Goal: Task Accomplishment & Management: Manage account settings

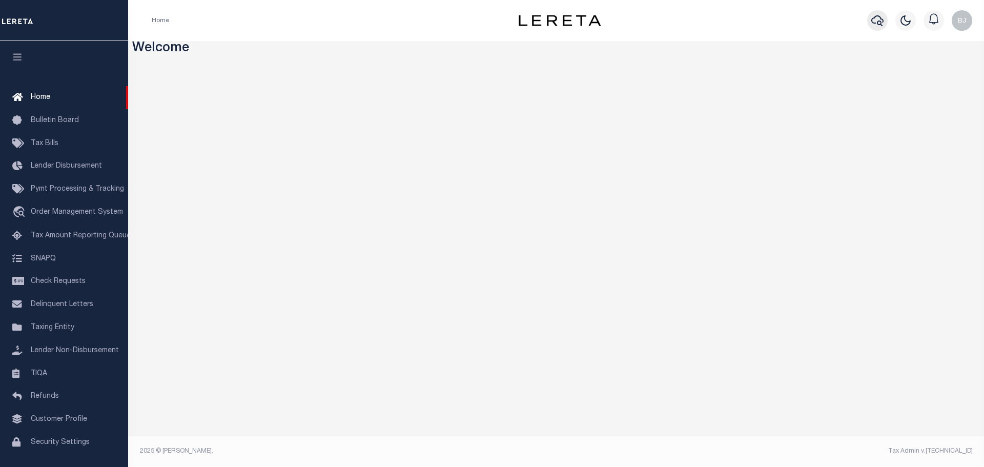
click at [877, 23] on icon "button" at bounding box center [877, 20] width 12 height 12
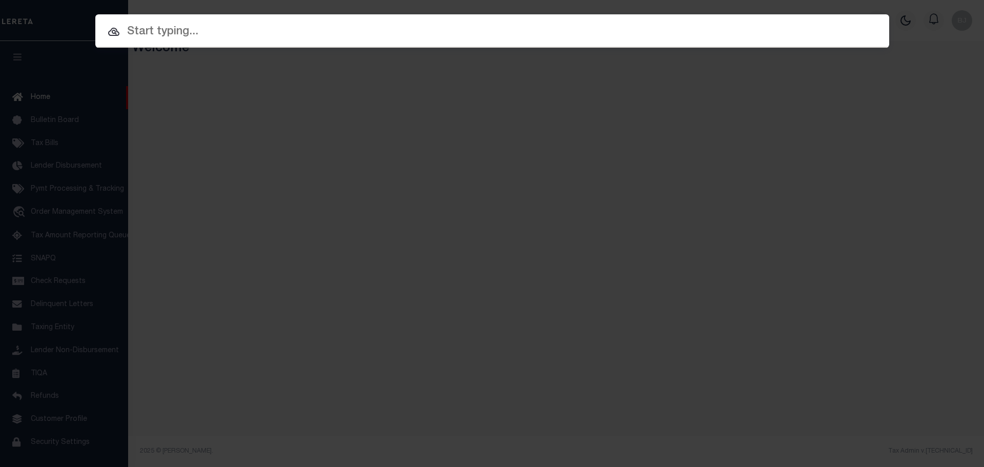
click at [332, 35] on input "text" at bounding box center [492, 32] width 794 height 18
paste input "3806182031093"
type input "3806182031093"
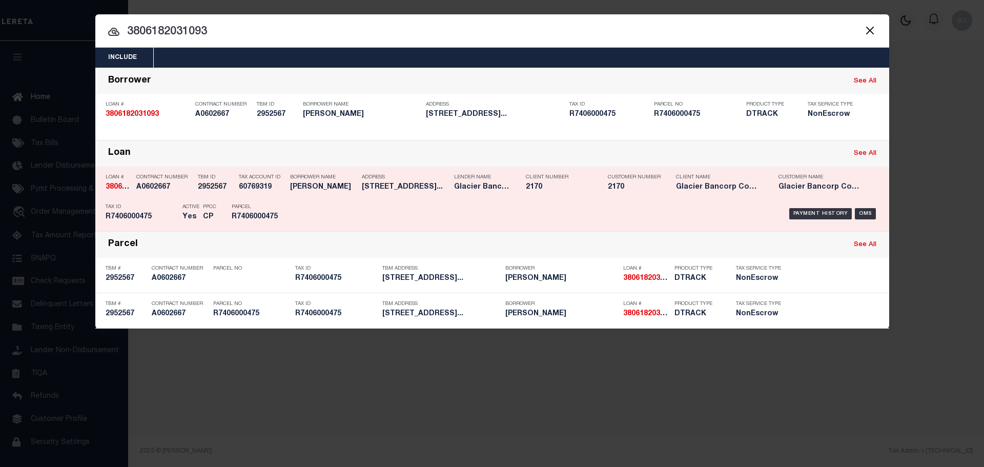
click at [359, 203] on div "Payment History OMS" at bounding box center [586, 214] width 586 height 30
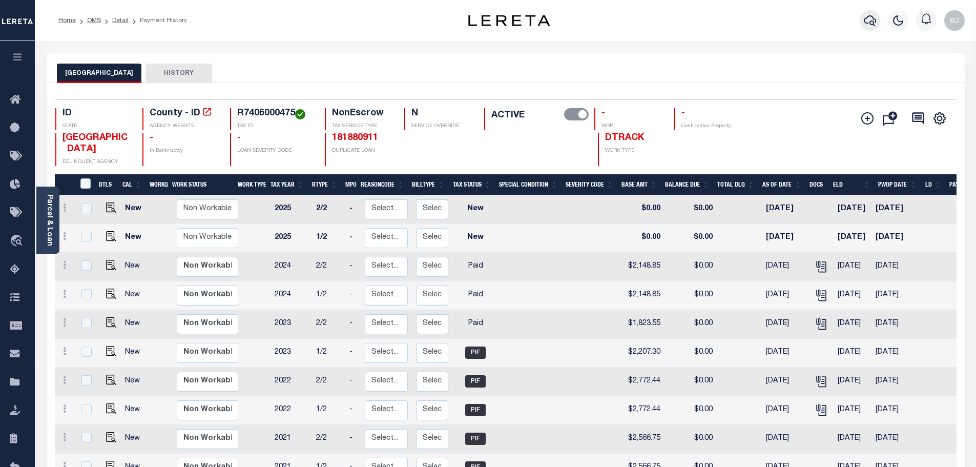
click at [868, 21] on icon "button" at bounding box center [870, 20] width 12 height 12
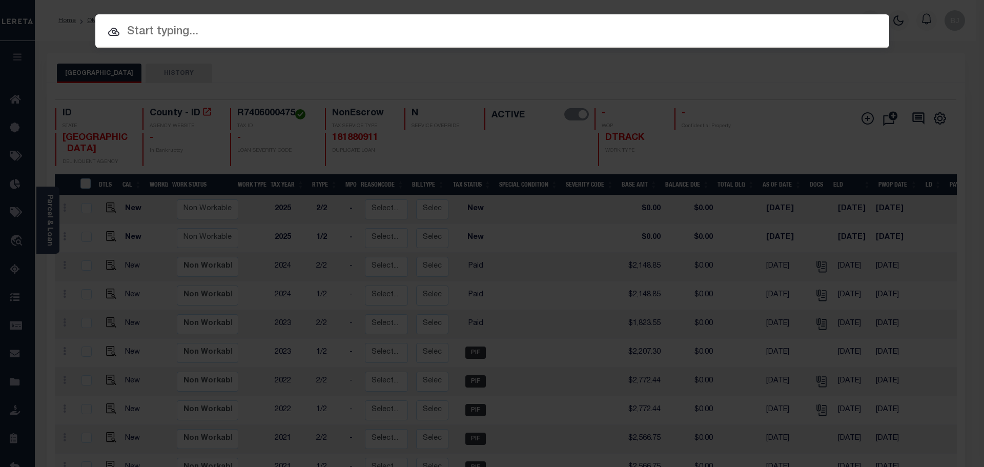
paste input "3801232108277"
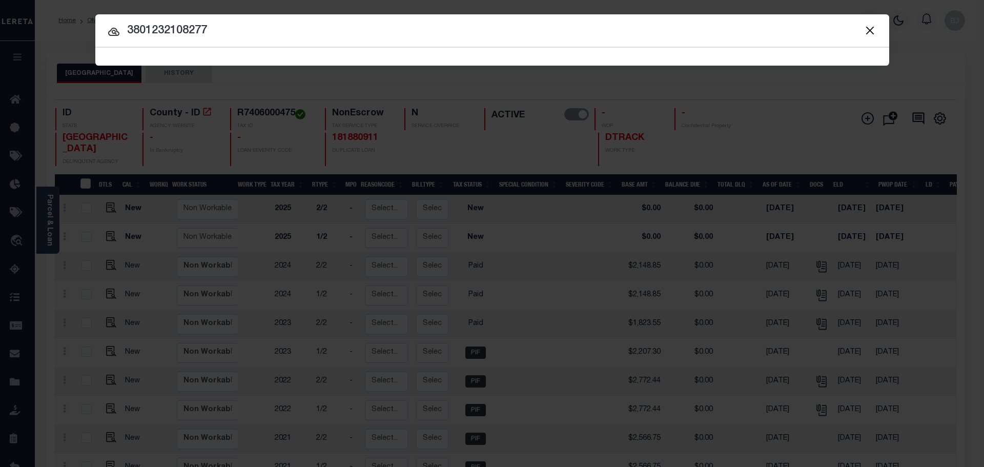
type input "3801232108277"
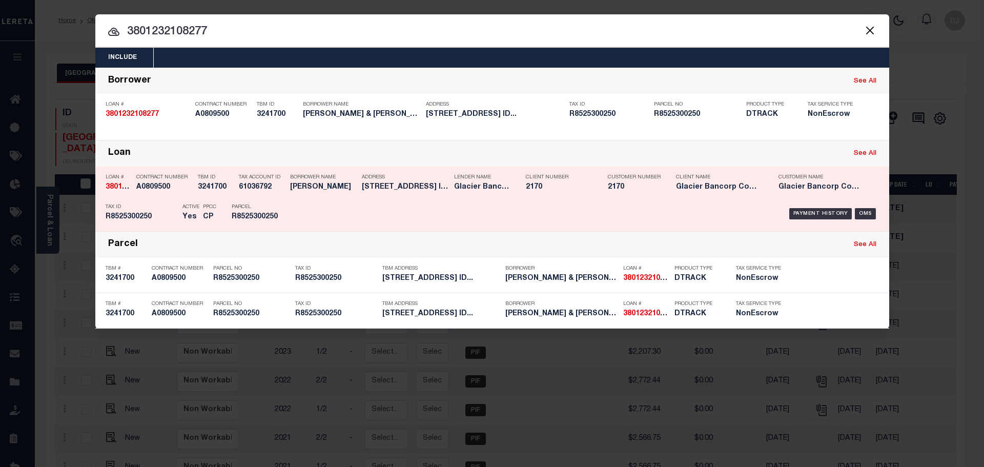
click at [324, 209] on div "Payment History OMS" at bounding box center [586, 214] width 586 height 30
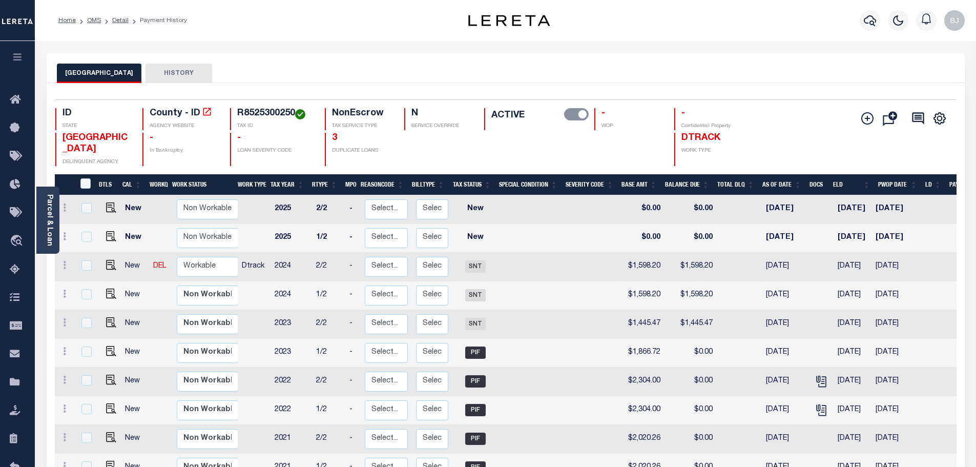
click at [281, 112] on h4 "R8525300250" at bounding box center [274, 113] width 75 height 11
copy h4 "R8525300250"
click at [110, 260] on img "" at bounding box center [111, 265] width 10 height 10
checkbox input "true"
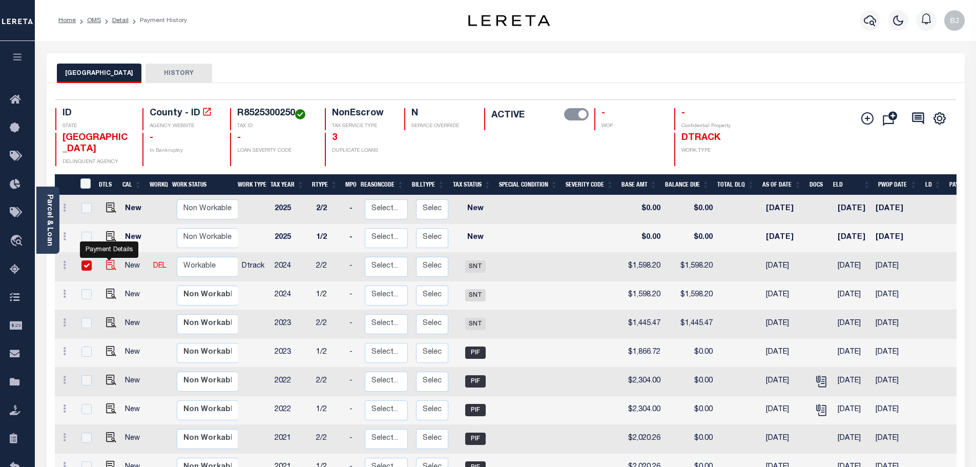
checkbox input "true"
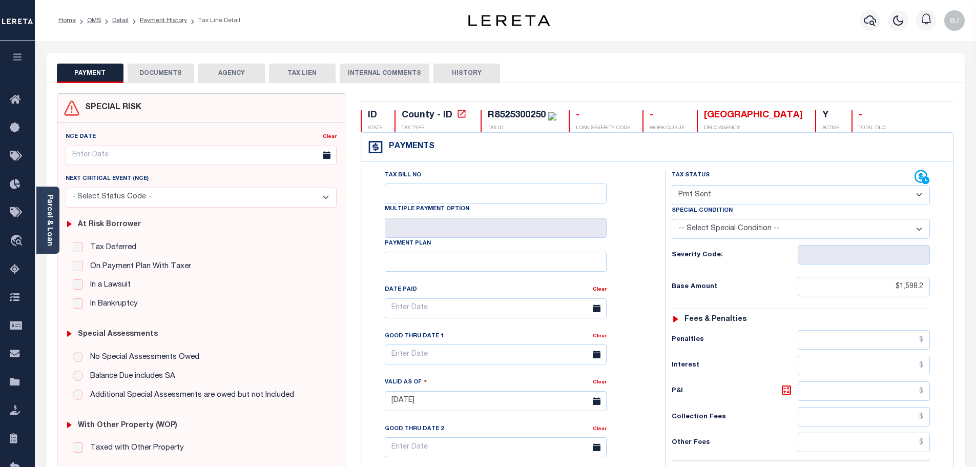
click at [170, 72] on button "DOCUMENTS" at bounding box center [161, 73] width 67 height 19
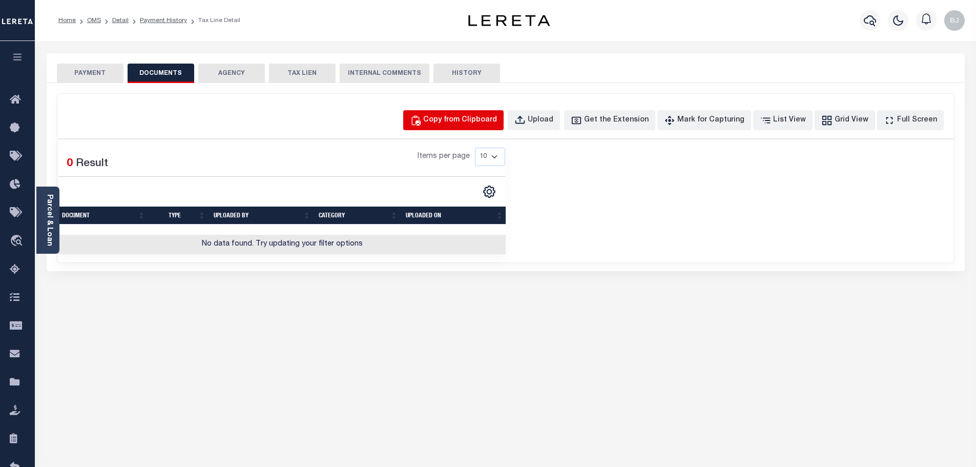
click at [477, 126] on button "Copy from Clipboard" at bounding box center [453, 120] width 100 height 20
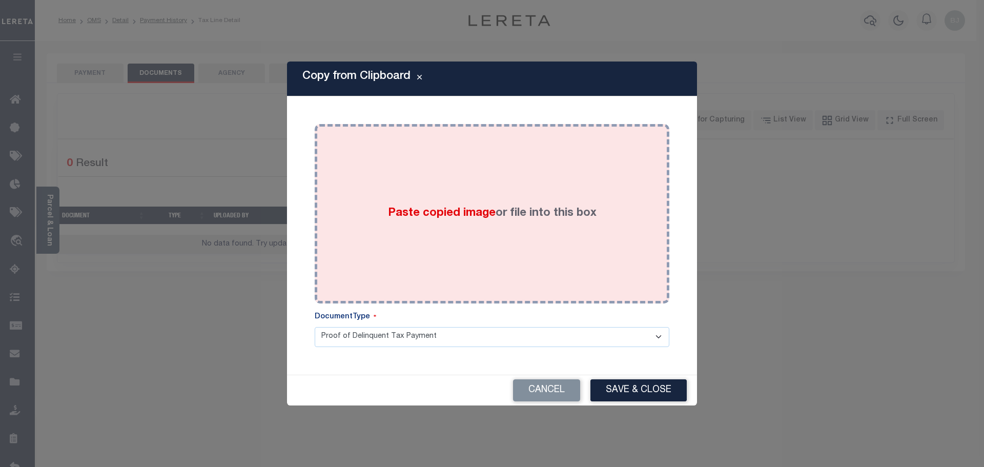
click at [478, 194] on div "Paste copied image or file into this box" at bounding box center [491, 214] width 339 height 164
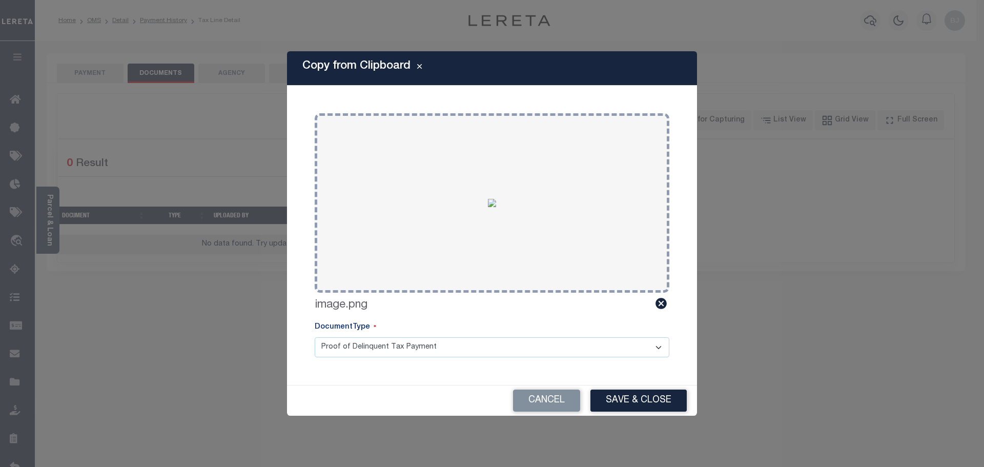
click at [626, 392] on button "Save & Close" at bounding box center [638, 400] width 96 height 22
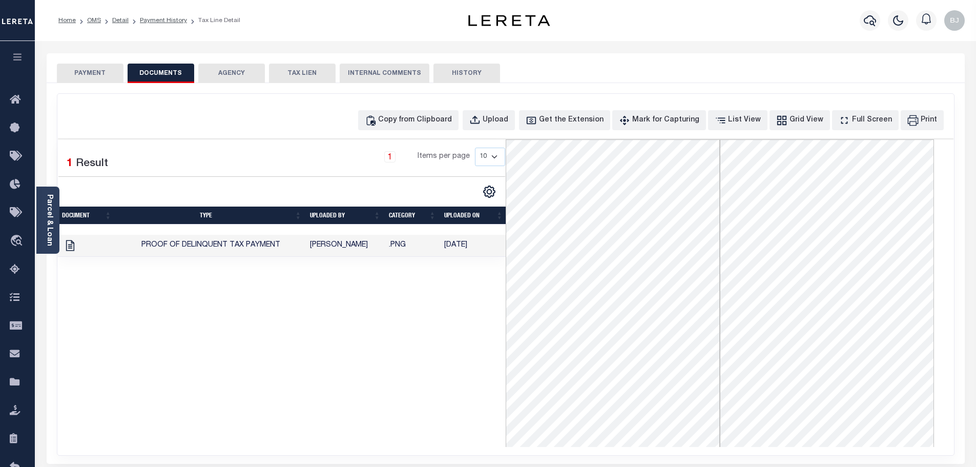
click at [102, 80] on button "PAYMENT" at bounding box center [90, 73] width 67 height 19
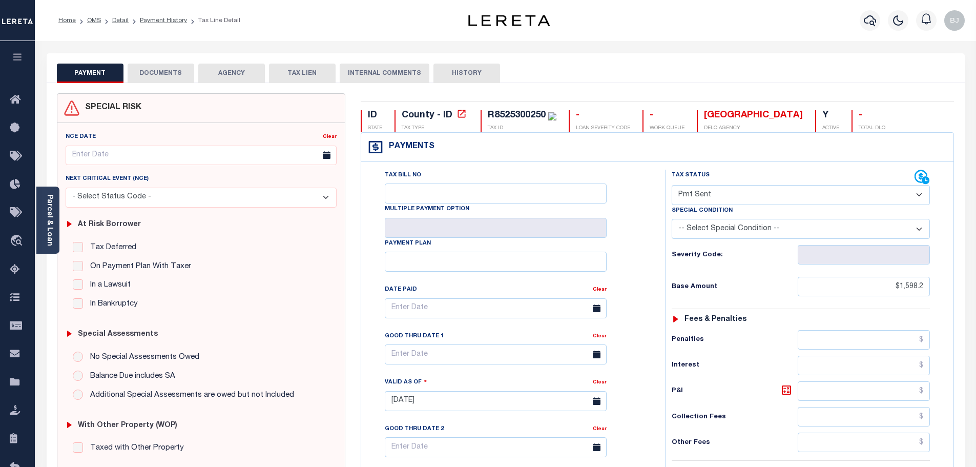
click at [747, 201] on select "- Select Status Code - Open Due/Unpaid Paid Incomplete No Tax Due Internal Refu…" at bounding box center [801, 195] width 258 height 20
select select "DUE"
click at [672, 186] on select "- Select Status Code - Open Due/Unpaid Paid Incomplete No Tax Due Internal Refu…" at bounding box center [801, 195] width 258 height 20
type input "[DATE]"
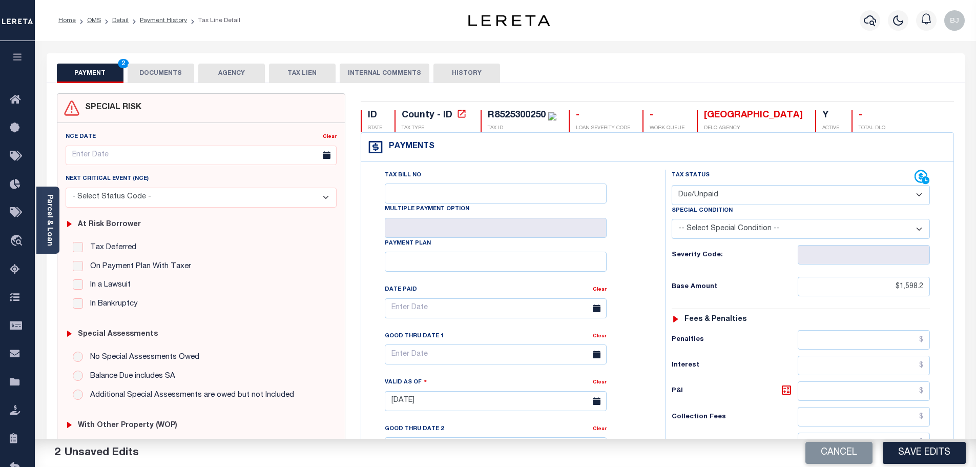
select select "PYD"
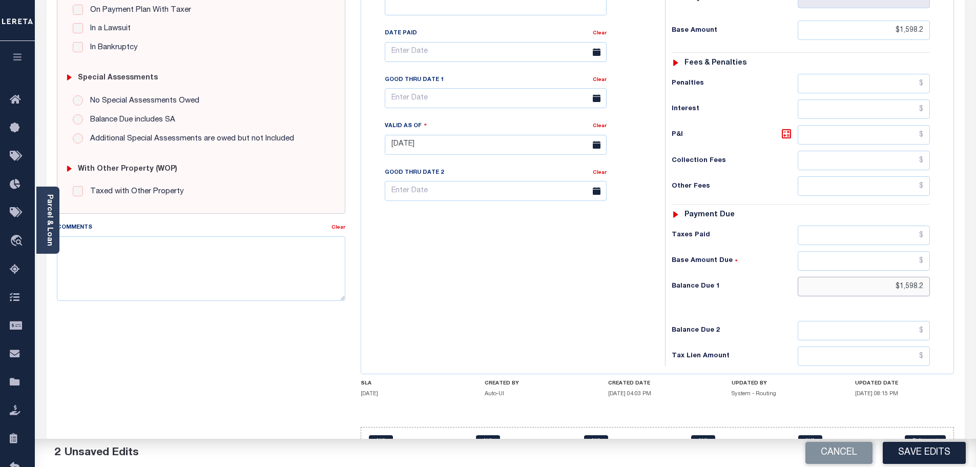
drag, startPoint x: 862, startPoint y: 289, endPoint x: 1062, endPoint y: 289, distance: 199.9
click at [976, 289] on html "Home OMS Detail Payment History Tax Line Detail" at bounding box center [488, 119] width 976 height 750
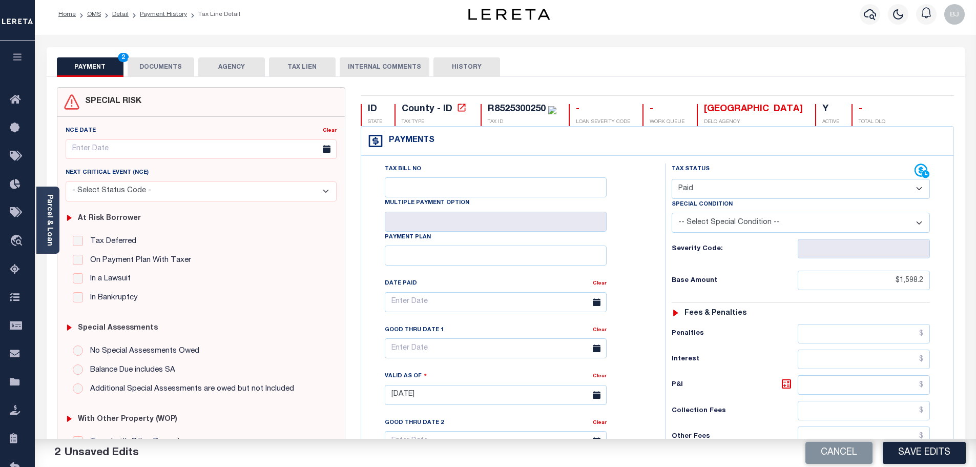
scroll to position [0, 0]
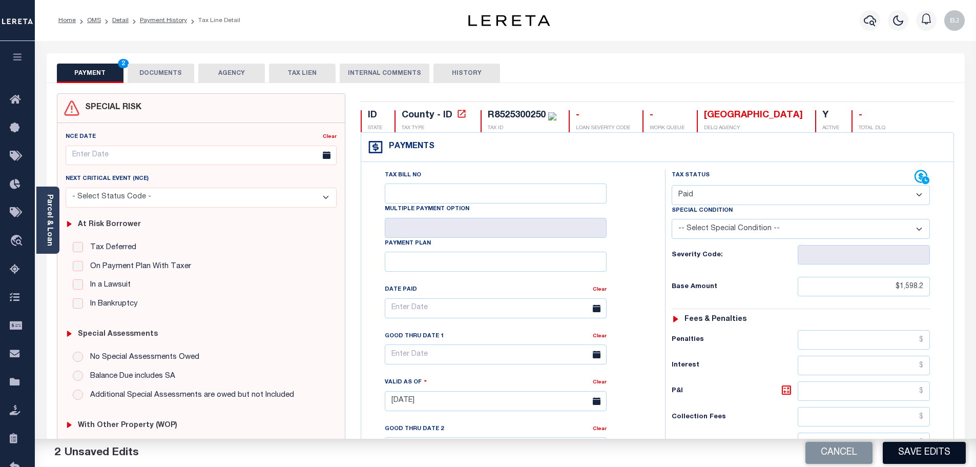
type input "$0.00"
click at [932, 457] on button "Save Edits" at bounding box center [924, 453] width 83 height 22
checkbox input "false"
type input "$1,598.2"
type input "$0"
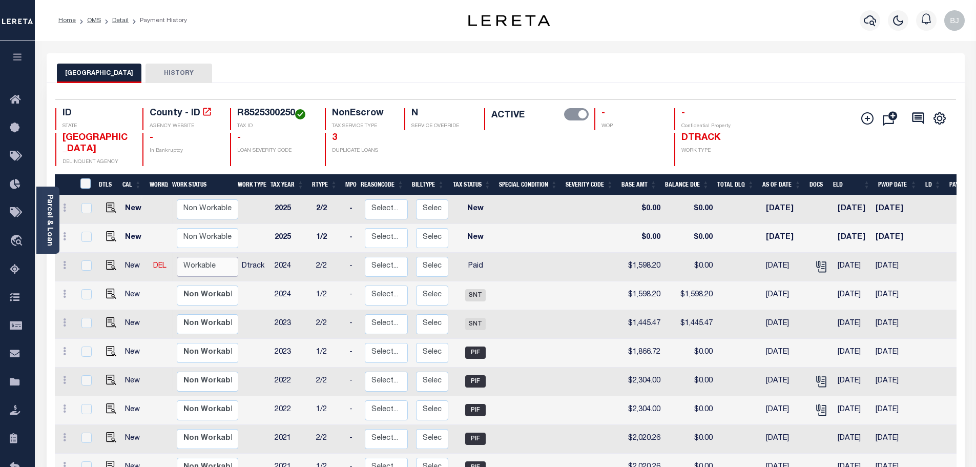
click at [201, 264] on select "Non Workable Workable" at bounding box center [207, 267] width 61 height 20
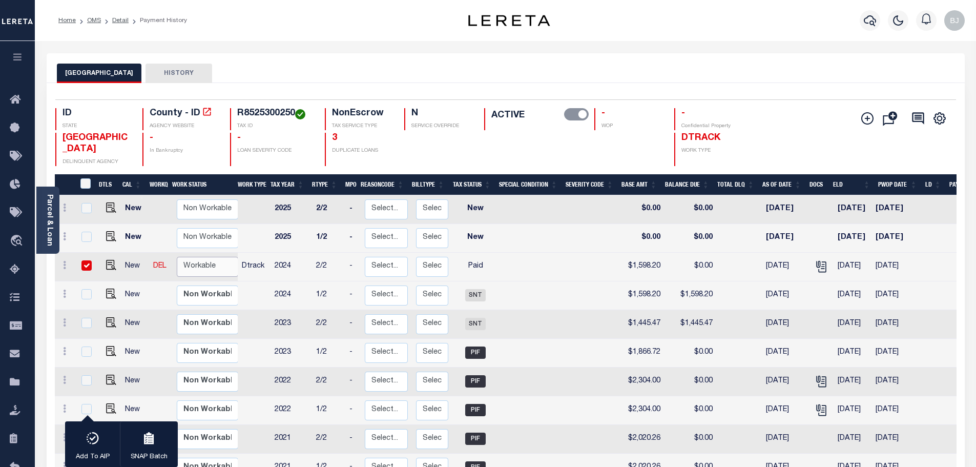
checkbox input "true"
select select "true"
click at [177, 257] on select "Non Workable Workable" at bounding box center [207, 267] width 61 height 20
checkbox input "false"
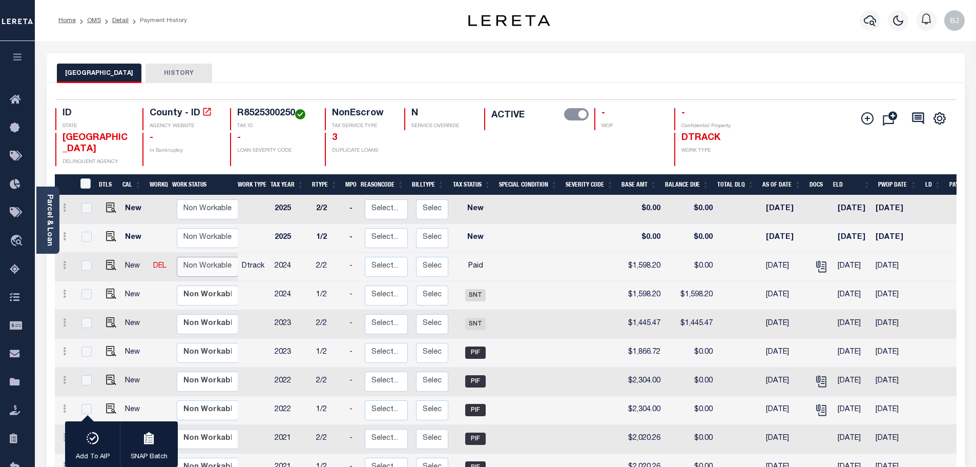
checkbox input "false"
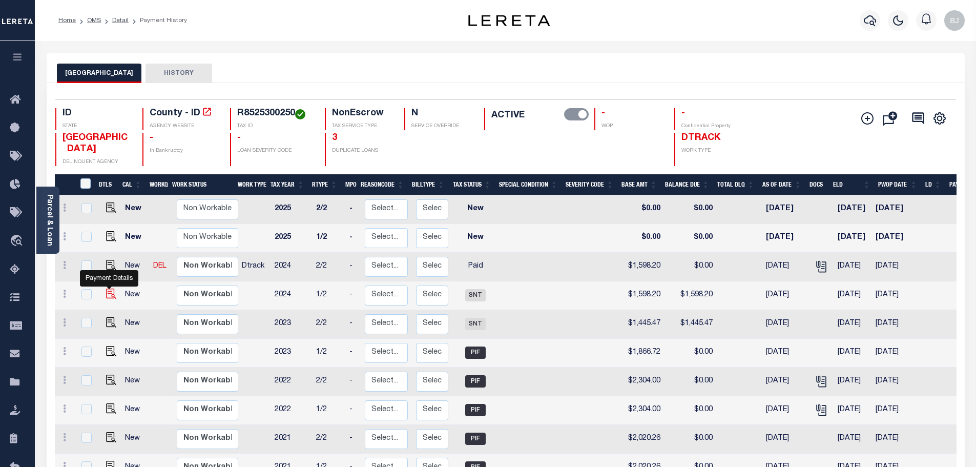
click at [109, 289] on img "" at bounding box center [111, 294] width 10 height 10
checkbox input "true"
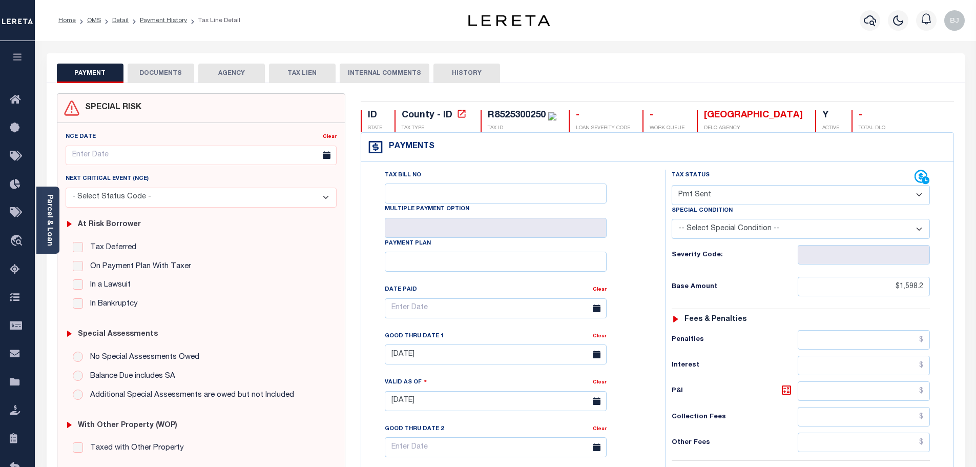
click at [733, 197] on select "- Select Status Code - Open Due/Unpaid Paid Incomplete No Tax Due Internal Refu…" at bounding box center [801, 195] width 258 height 20
select select "PYD"
click at [672, 186] on select "- Select Status Code - Open Due/Unpaid Paid Incomplete No Tax Due Internal Refu…" at bounding box center [801, 195] width 258 height 20
type input "[DATE]"
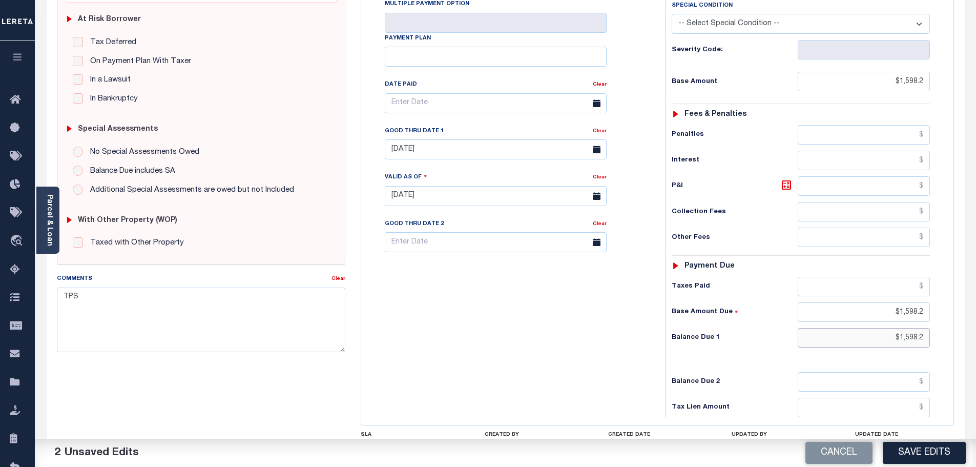
drag, startPoint x: 905, startPoint y: 334, endPoint x: 985, endPoint y: 336, distance: 80.5
click at [976, 336] on html "Home OMS Detail Payment History Tax Line Detail" at bounding box center [488, 171] width 976 height 753
type input "$0.00"
drag, startPoint x: 232, startPoint y: 311, endPoint x: 40, endPoint y: 313, distance: 191.2
click at [60, 313] on textarea "TPS" at bounding box center [201, 319] width 289 height 65
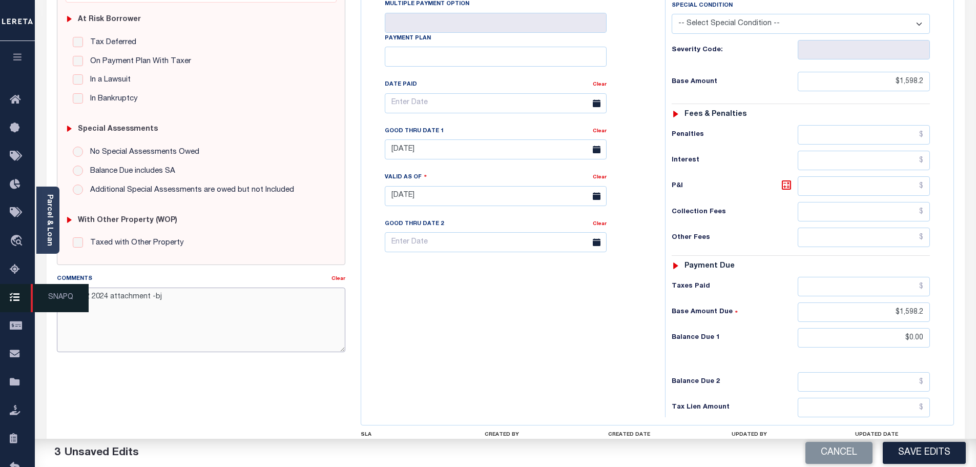
drag, startPoint x: 193, startPoint y: 318, endPoint x: 0, endPoint y: 305, distance: 193.1
click at [0, 305] on div "Home OMS Detail Payment History Tax Line Detail Profile" at bounding box center [488, 171] width 976 height 753
type textarea "See 2/2 2024 attachment -bj"
click at [920, 454] on button "Save Edits" at bounding box center [924, 453] width 83 height 22
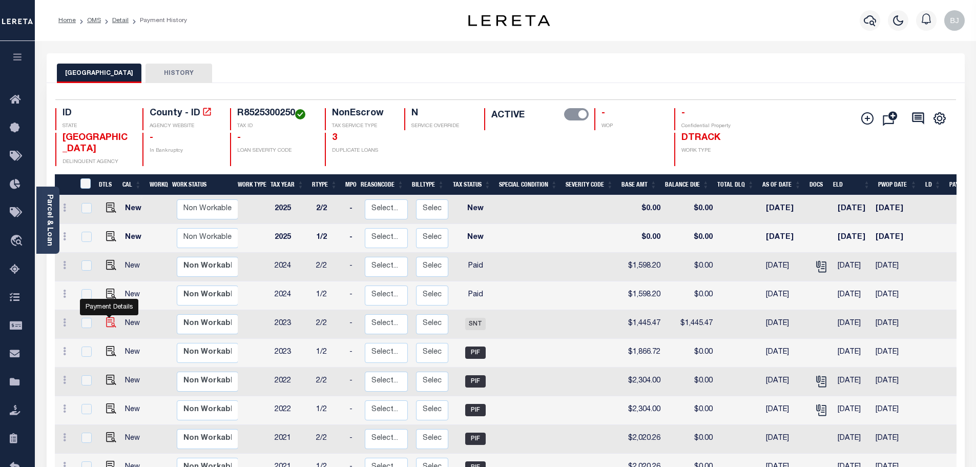
click at [106, 317] on img "" at bounding box center [111, 322] width 10 height 10
checkbox input "true"
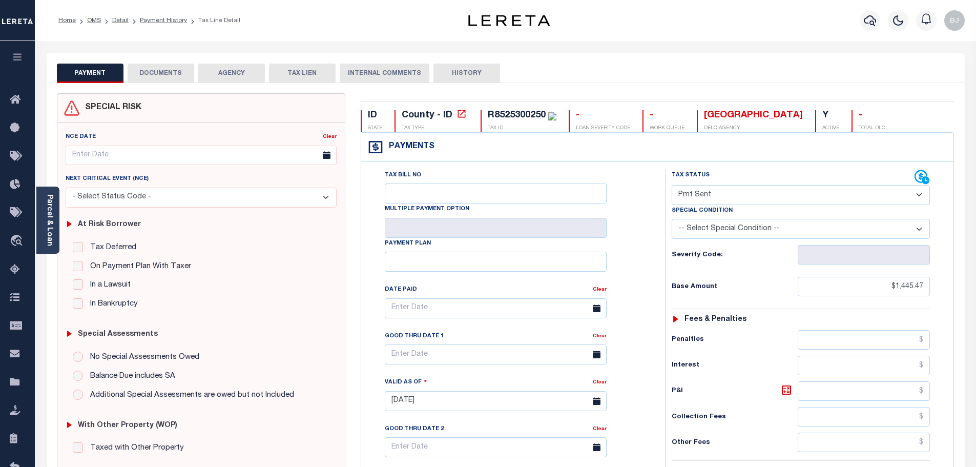
drag, startPoint x: 718, startPoint y: 194, endPoint x: 718, endPoint y: 203, distance: 9.2
click at [718, 194] on select "- Select Status Code - Open Due/Unpaid Paid Incomplete No Tax Due Internal Refu…" at bounding box center [801, 195] width 258 height 20
select select "PYD"
click at [672, 186] on select "- Select Status Code - Open Due/Unpaid Paid Incomplete No Tax Due Internal Refu…" at bounding box center [801, 195] width 258 height 20
type input "[DATE]"
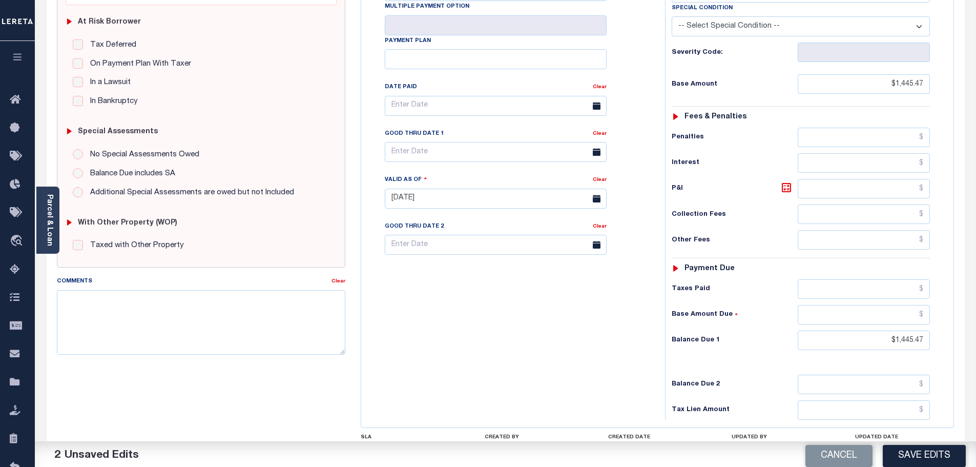
scroll to position [205, 0]
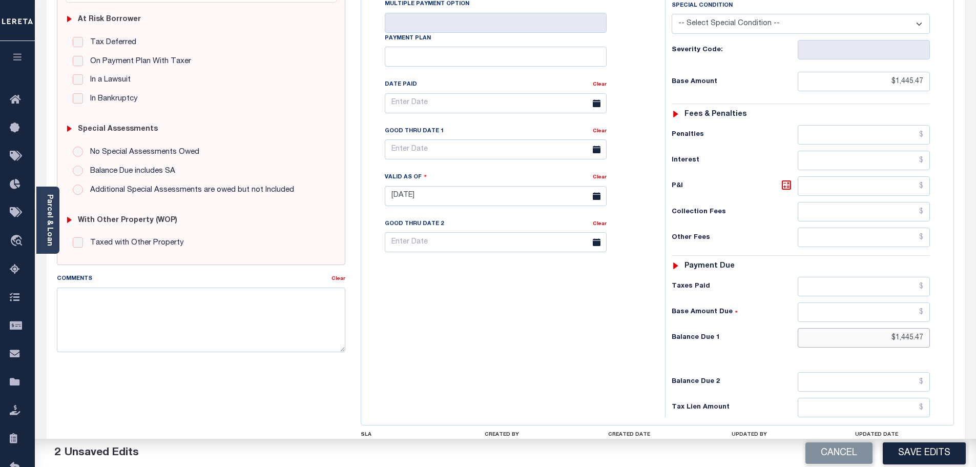
drag, startPoint x: 915, startPoint y: 344, endPoint x: 962, endPoint y: 345, distance: 47.2
click at [962, 345] on div "SPECIAL RISK NCE Date Clear" at bounding box center [506, 205] width 918 height 654
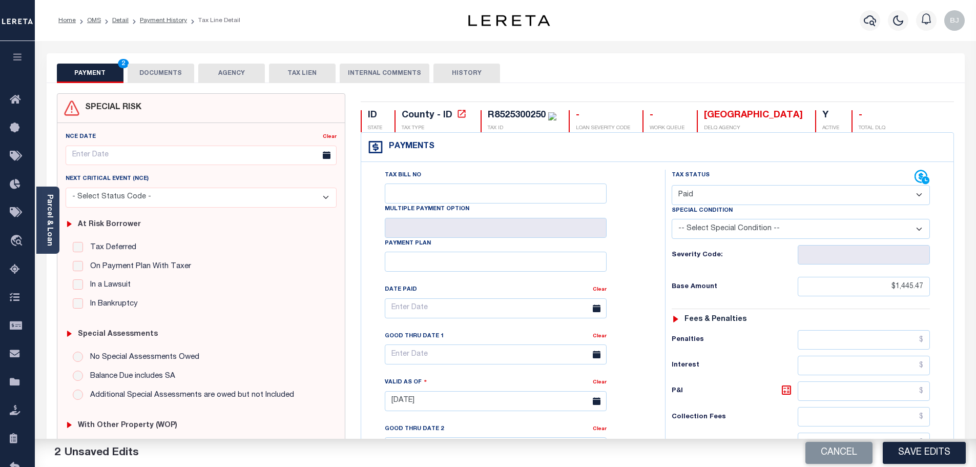
scroll to position [256, 0]
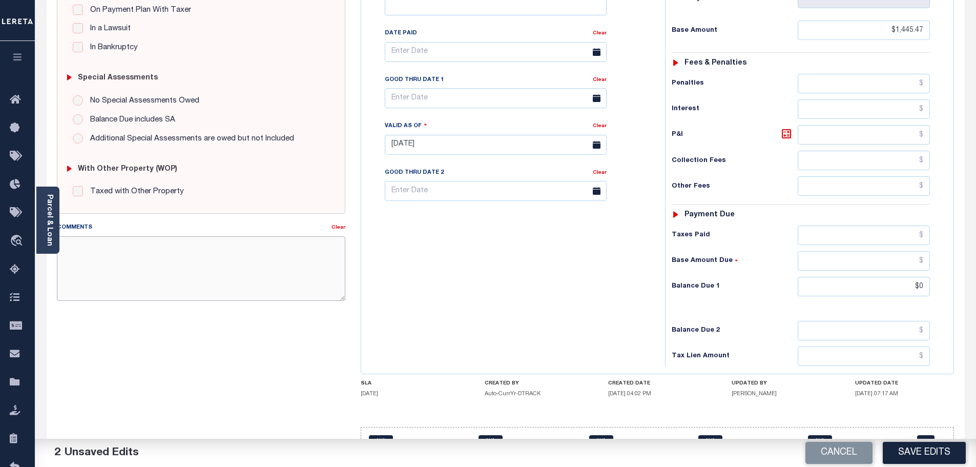
type input "$0.00"
click at [332, 287] on textarea "Comments" at bounding box center [201, 268] width 289 height 65
paste textarea "See 2/2 2024 attachment -bj"
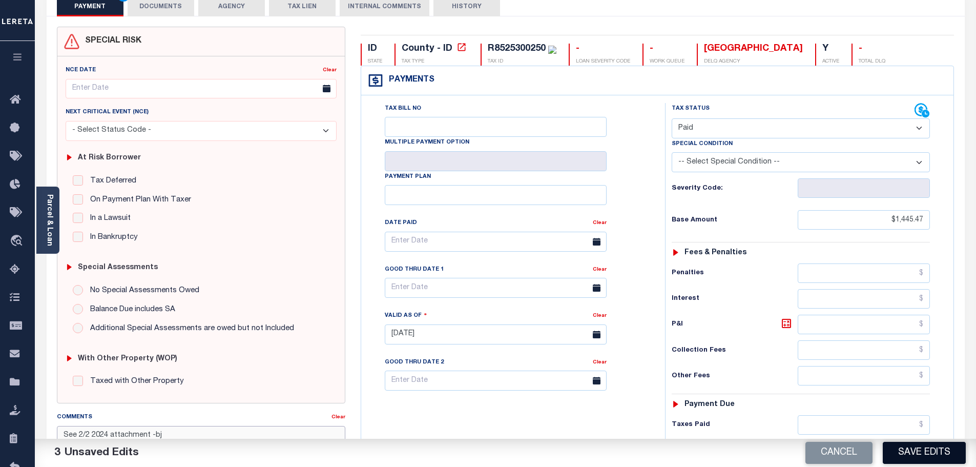
scroll to position [51, 0]
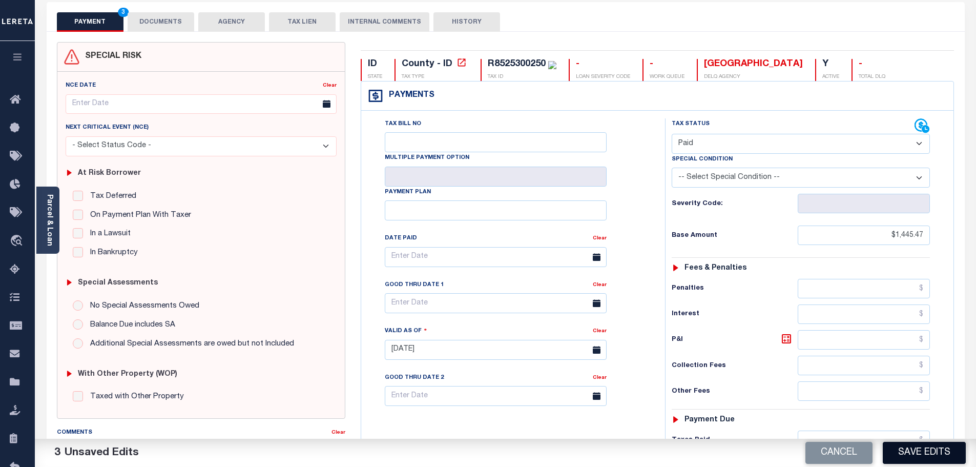
type textarea "See 2/2 2024 attachment -bj"
click at [938, 457] on button "Save Edits" at bounding box center [924, 453] width 83 height 22
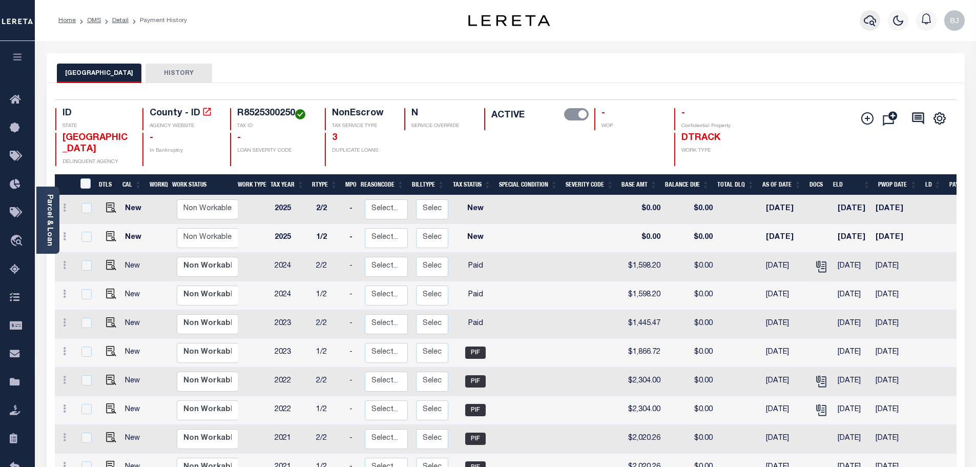
click at [872, 15] on icon "button" at bounding box center [870, 20] width 12 height 12
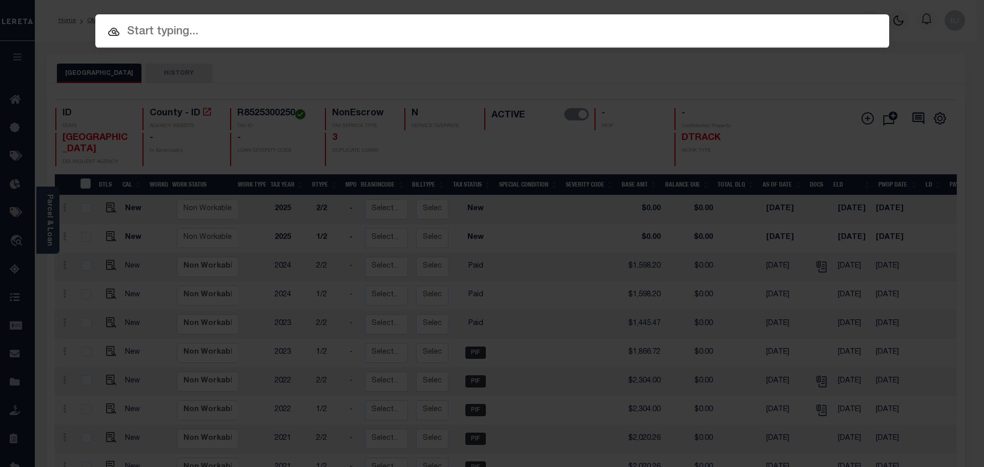
click at [434, 32] on input "text" at bounding box center [492, 32] width 794 height 18
paste input "4010210038387"
type input "4010210038387"
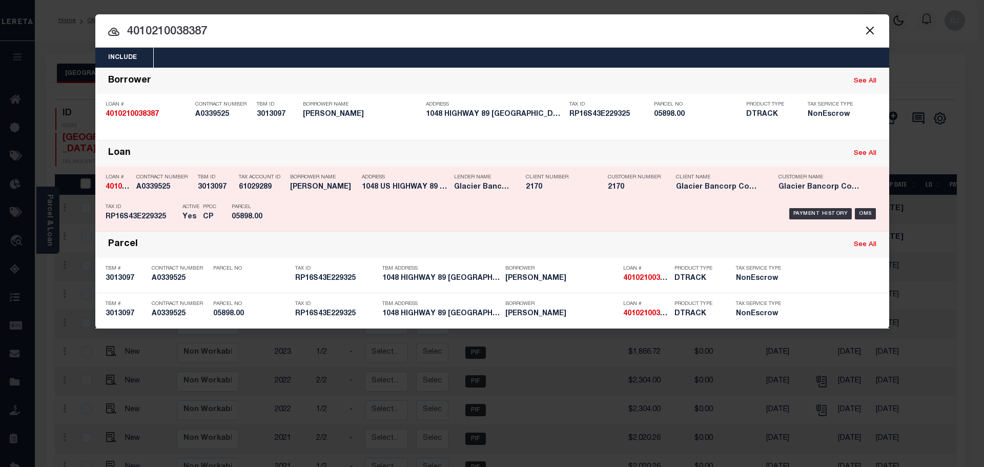
click at [313, 205] on div "Payment History OMS" at bounding box center [586, 214] width 586 height 30
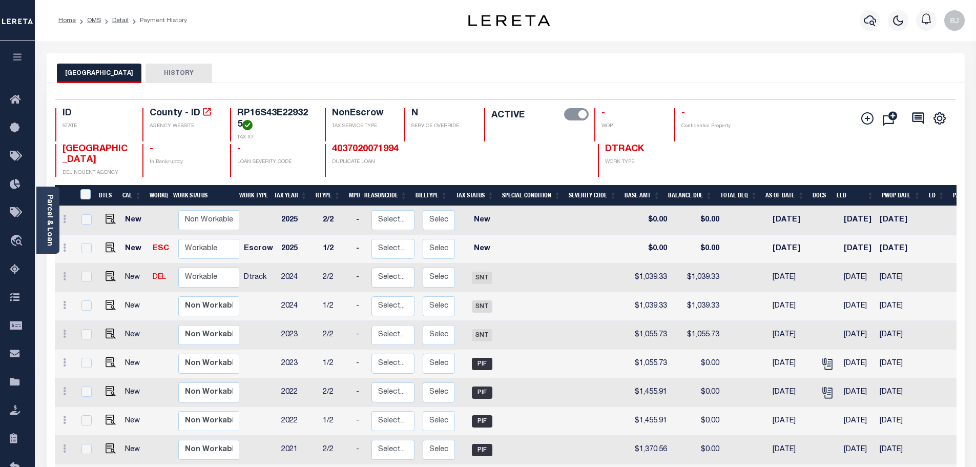
click at [256, 107] on div "Selected 16 Results 1 Items per page 25 50 100 ID STATE County - ID AGENCY WEBS…" at bounding box center [505, 137] width 917 height 77
copy h4 "RP16S43E229325"
click at [867, 26] on icon "button" at bounding box center [870, 20] width 12 height 12
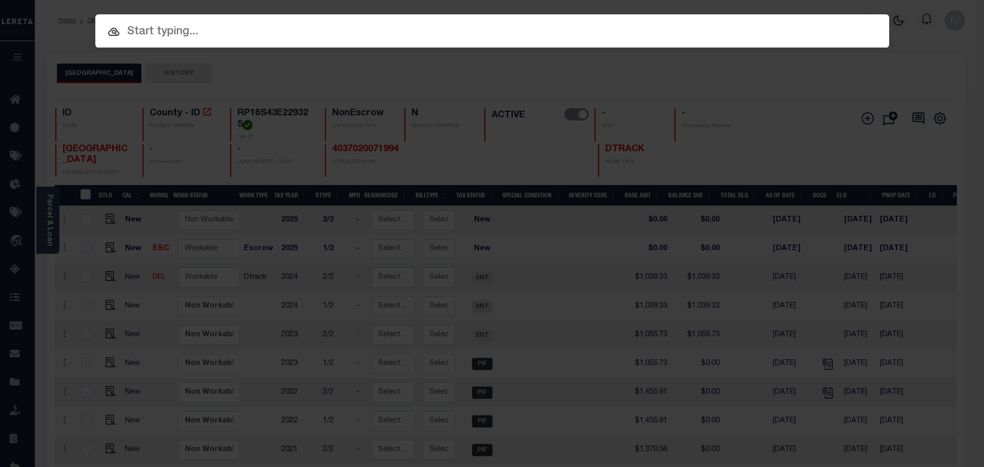
click at [237, 33] on input "text" at bounding box center [492, 32] width 794 height 18
paste input "4006230046283"
type input "4006230046283"
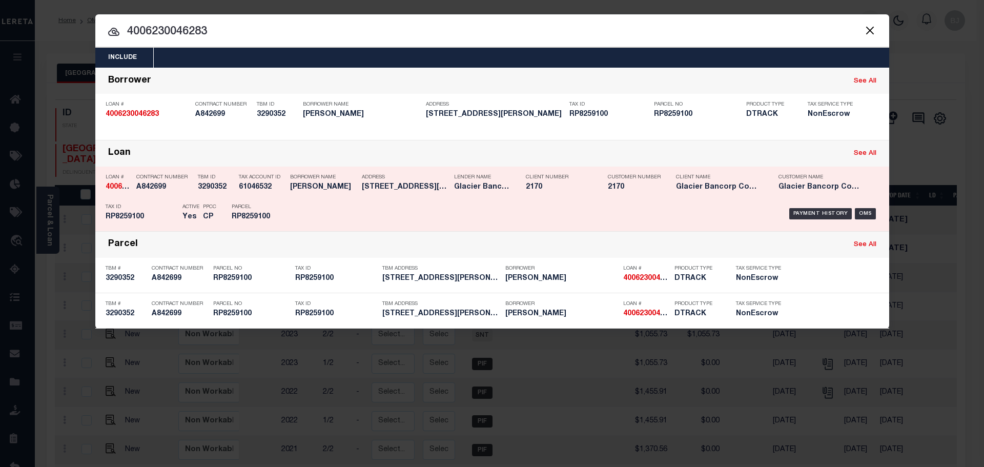
click at [404, 179] on p "Address" at bounding box center [405, 177] width 87 height 6
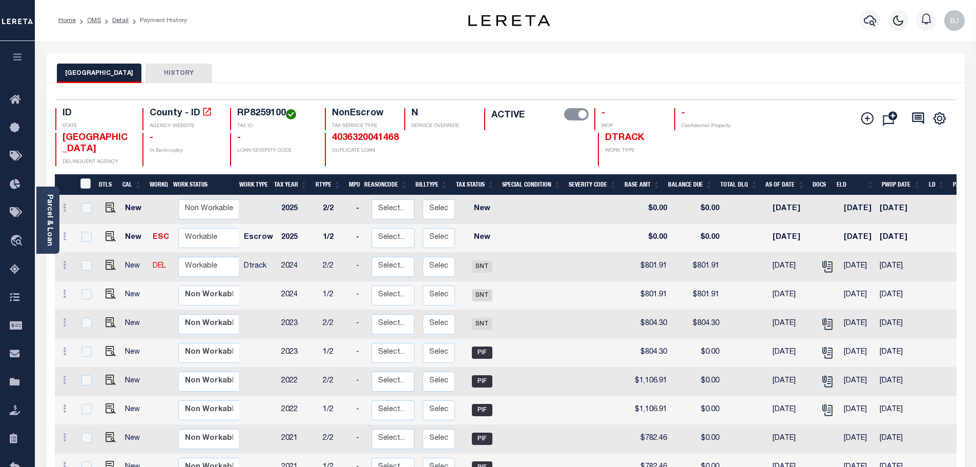
click at [149, 429] on td at bounding box center [162, 439] width 26 height 29
checkbox input "true"
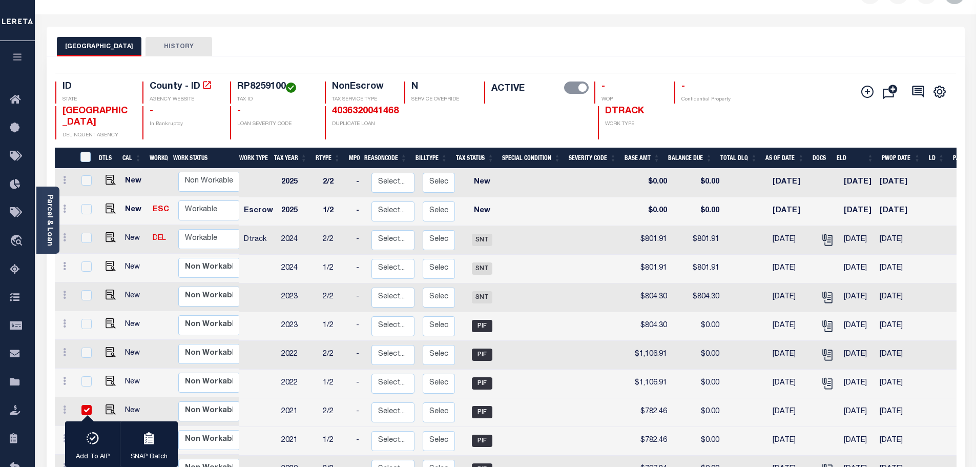
scroll to position [51, 0]
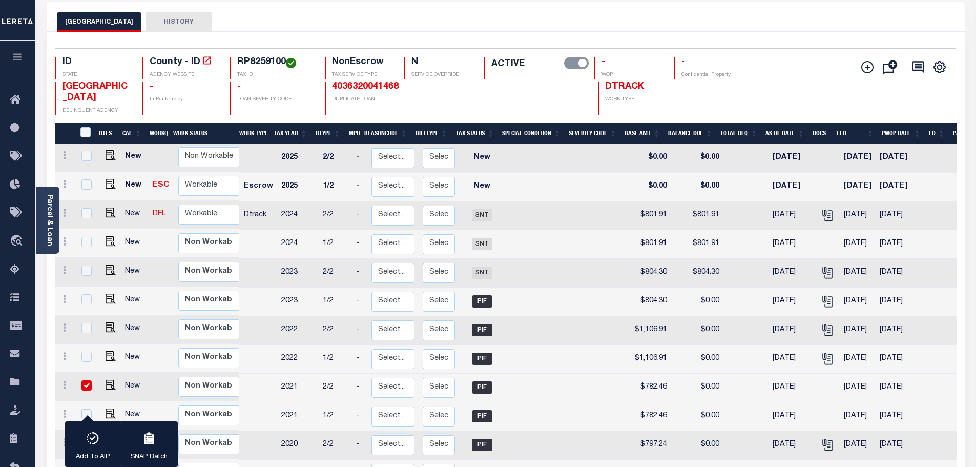
click at [86, 387] on input "checkbox" at bounding box center [86, 385] width 10 height 10
checkbox input "false"
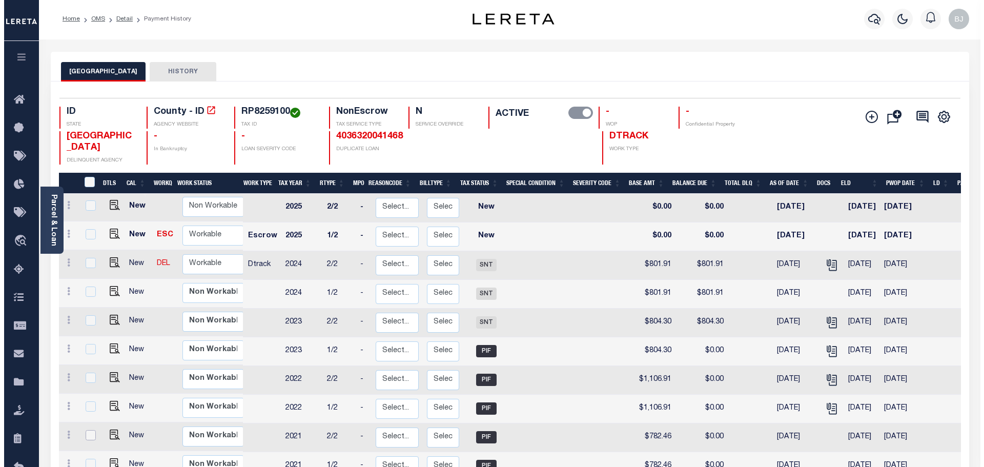
scroll to position [0, 0]
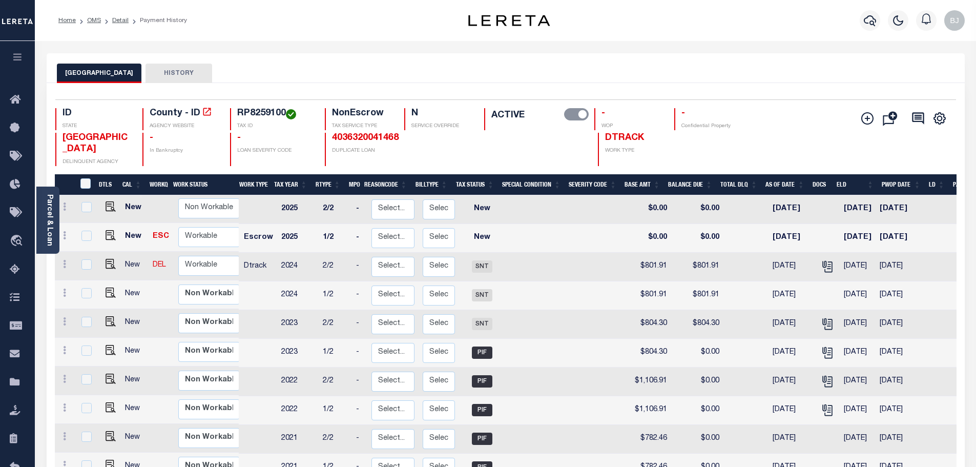
click at [863, 30] on div at bounding box center [870, 21] width 28 height 36
click at [870, 19] on icon "button" at bounding box center [870, 20] width 12 height 12
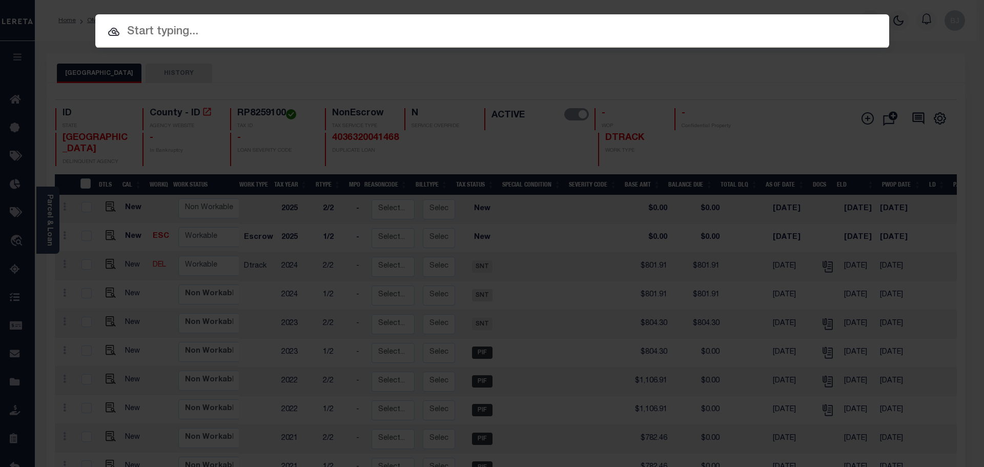
paste input "3807232116101"
type input "3807232116101"
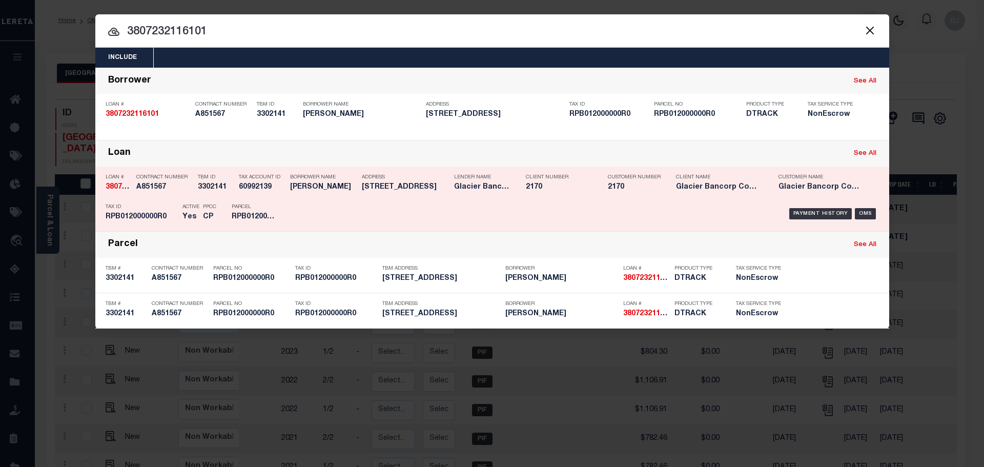
click at [342, 194] on div "Borrower Name JANICE HICKS" at bounding box center [323, 184] width 67 height 30
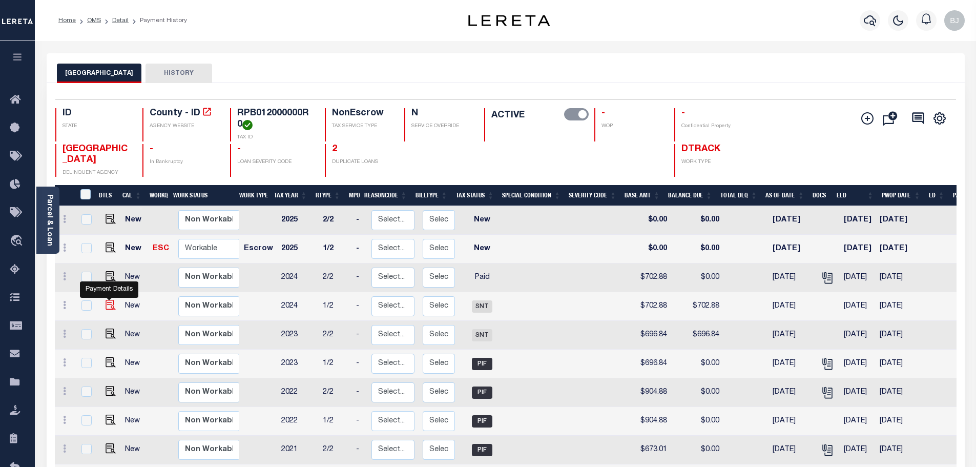
click at [111, 310] on img "" at bounding box center [111, 305] width 10 height 10
checkbox input "true"
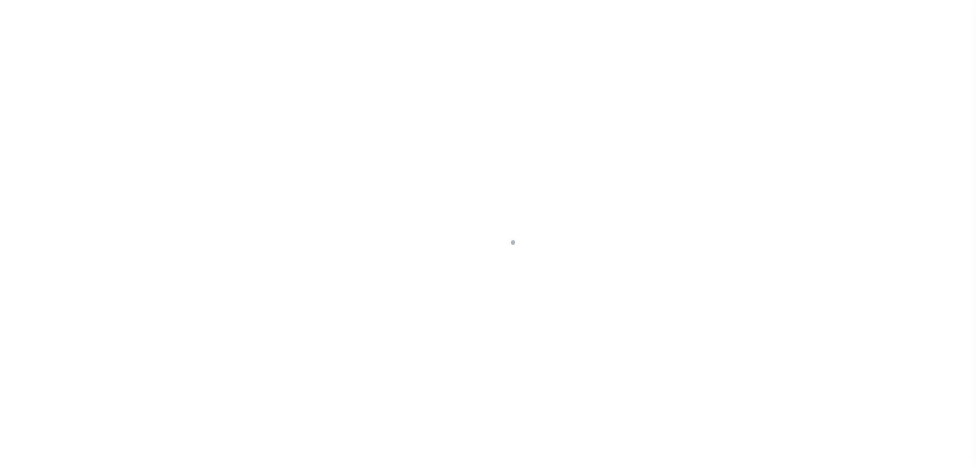
select select "SNT"
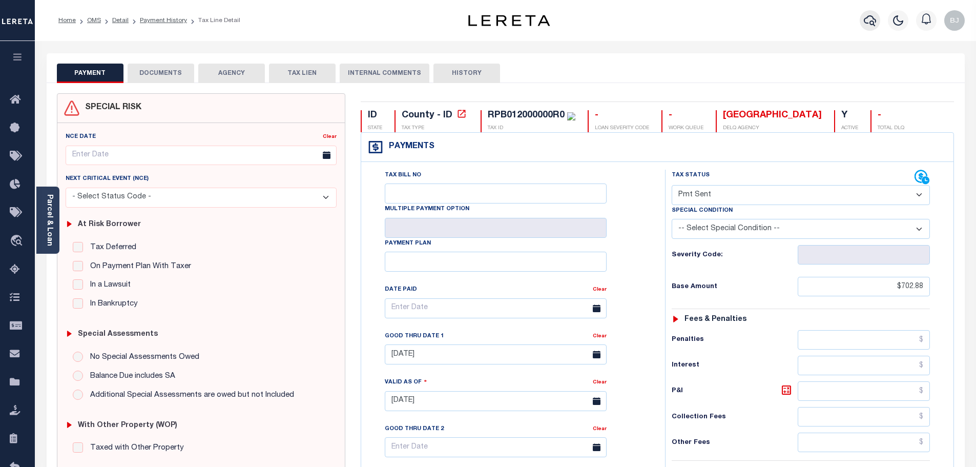
click at [875, 22] on icon "button" at bounding box center [870, 20] width 12 height 12
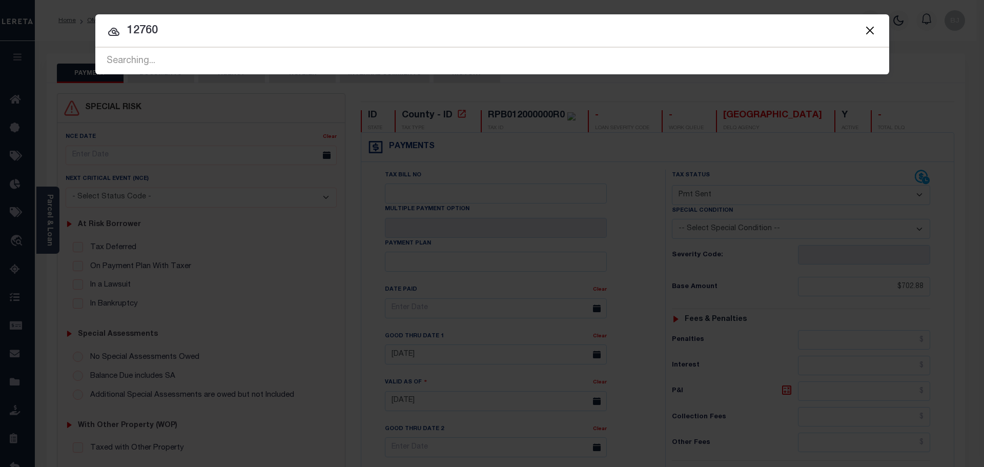
type input "12760"
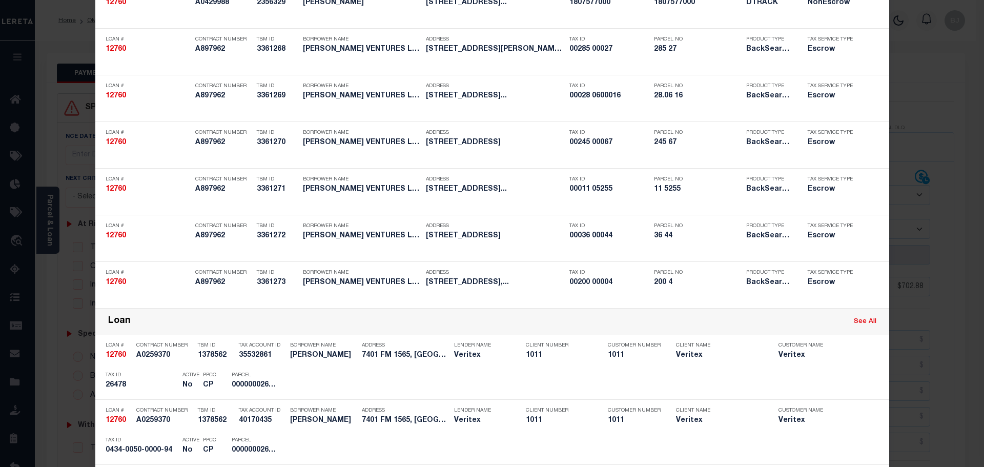
scroll to position [512, 0]
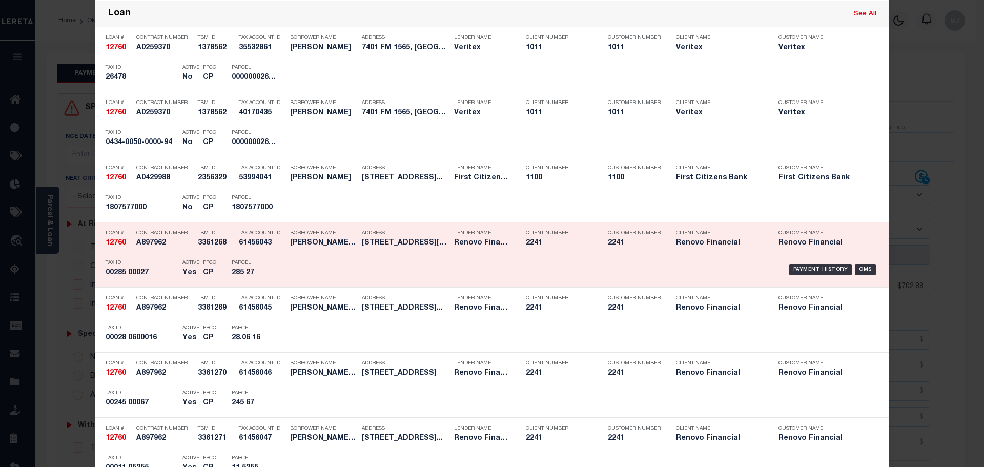
click at [439, 246] on h5 "126 West McNeal Street Millvill..." at bounding box center [405, 243] width 87 height 9
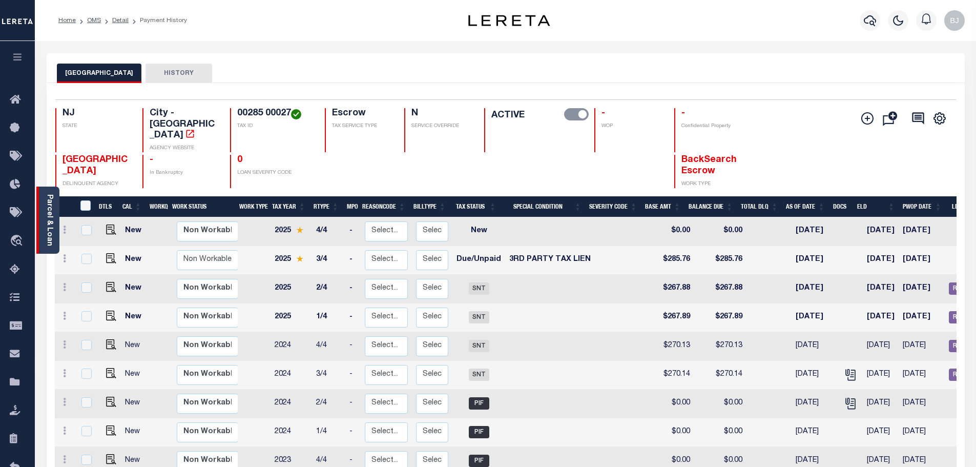
click at [54, 228] on div "Parcel & Loan" at bounding box center [47, 220] width 23 height 67
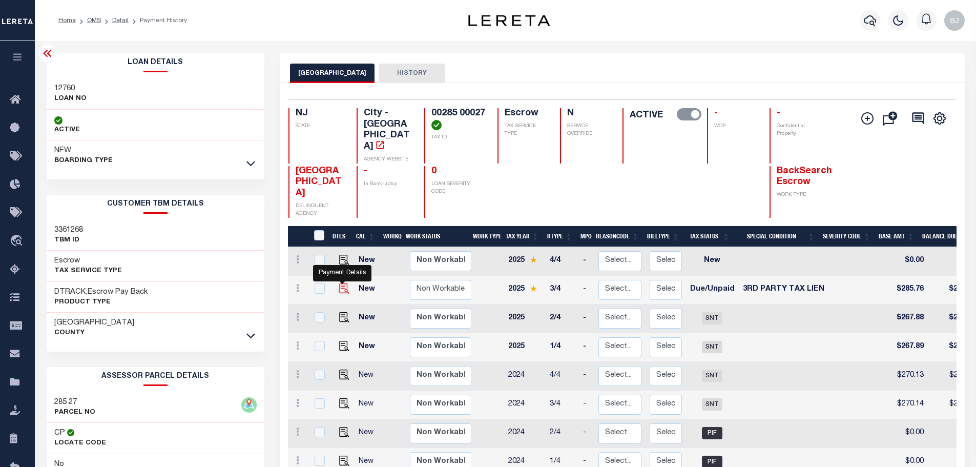
click at [344, 283] on img "" at bounding box center [344, 288] width 10 height 10
checkbox input "true"
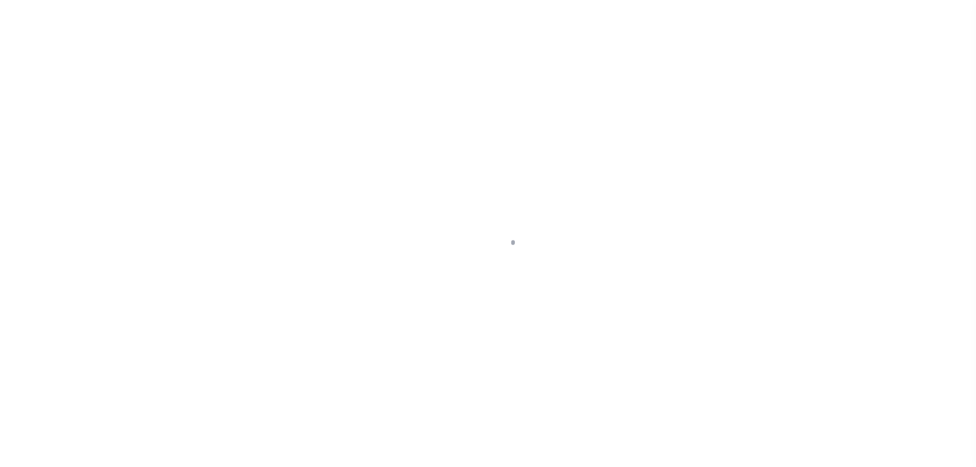
select select "DUE"
select select "20"
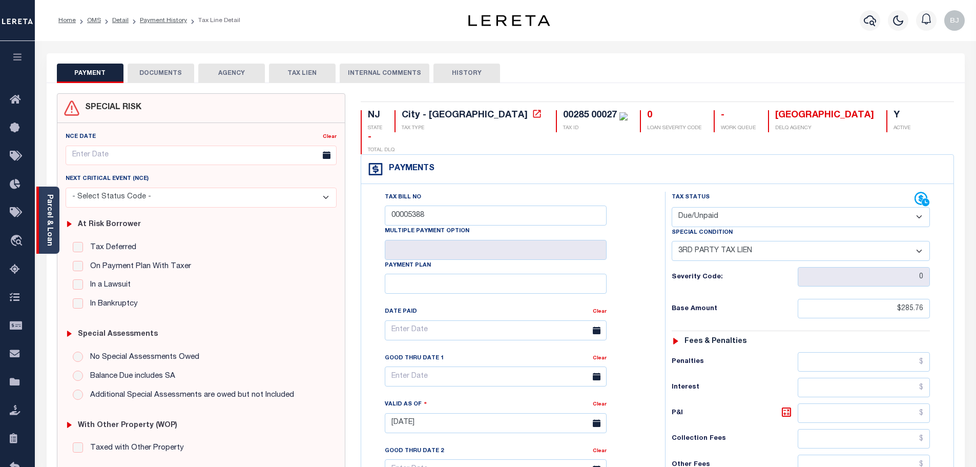
click at [46, 214] on link "Parcel & Loan" at bounding box center [49, 220] width 7 height 52
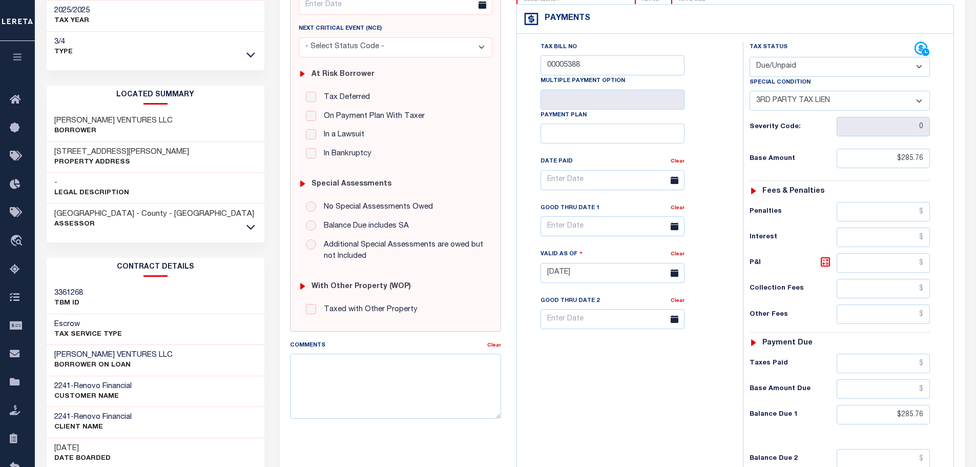
scroll to position [154, 0]
